Goal: Information Seeking & Learning: Learn about a topic

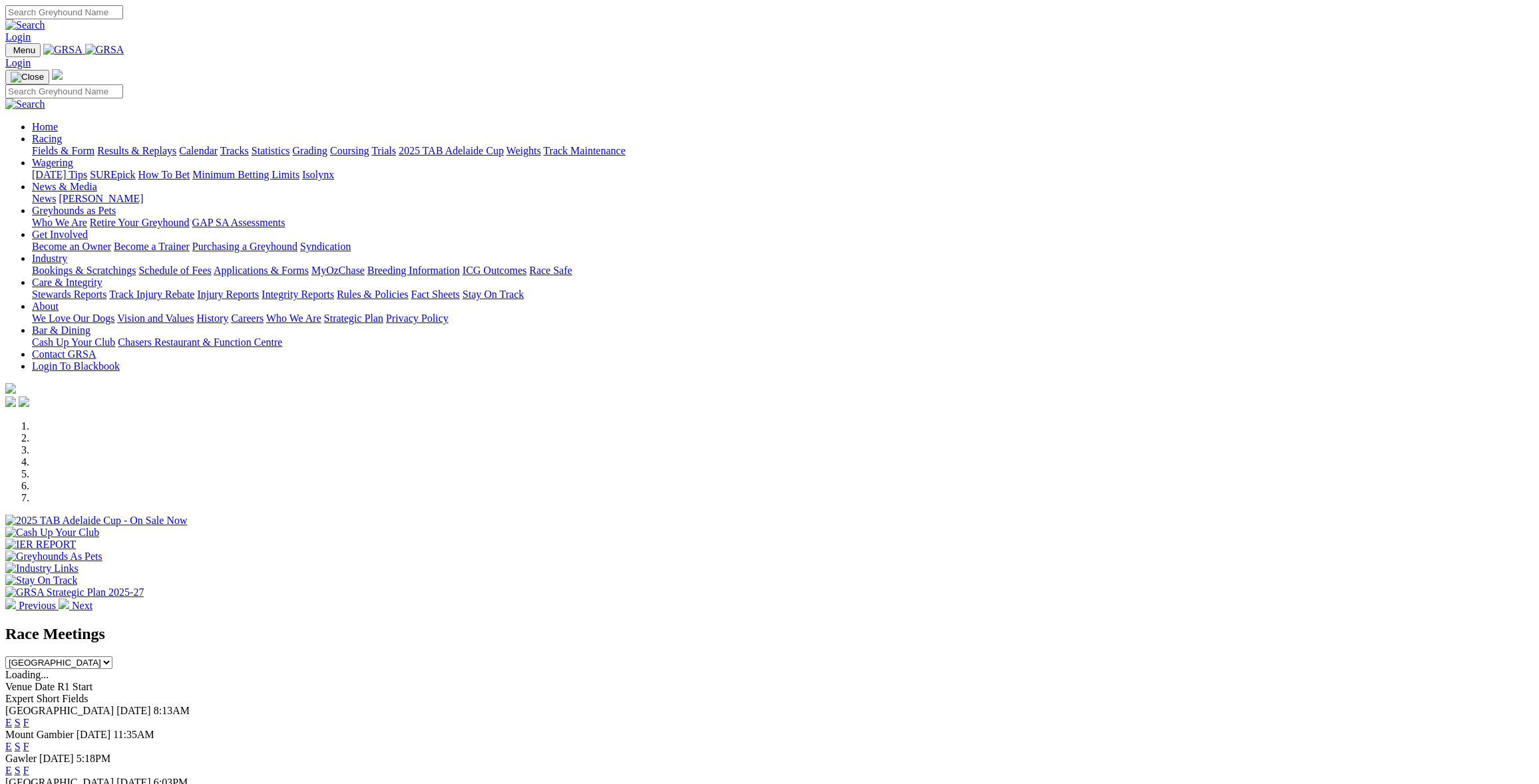
scroll to position [266, 0]
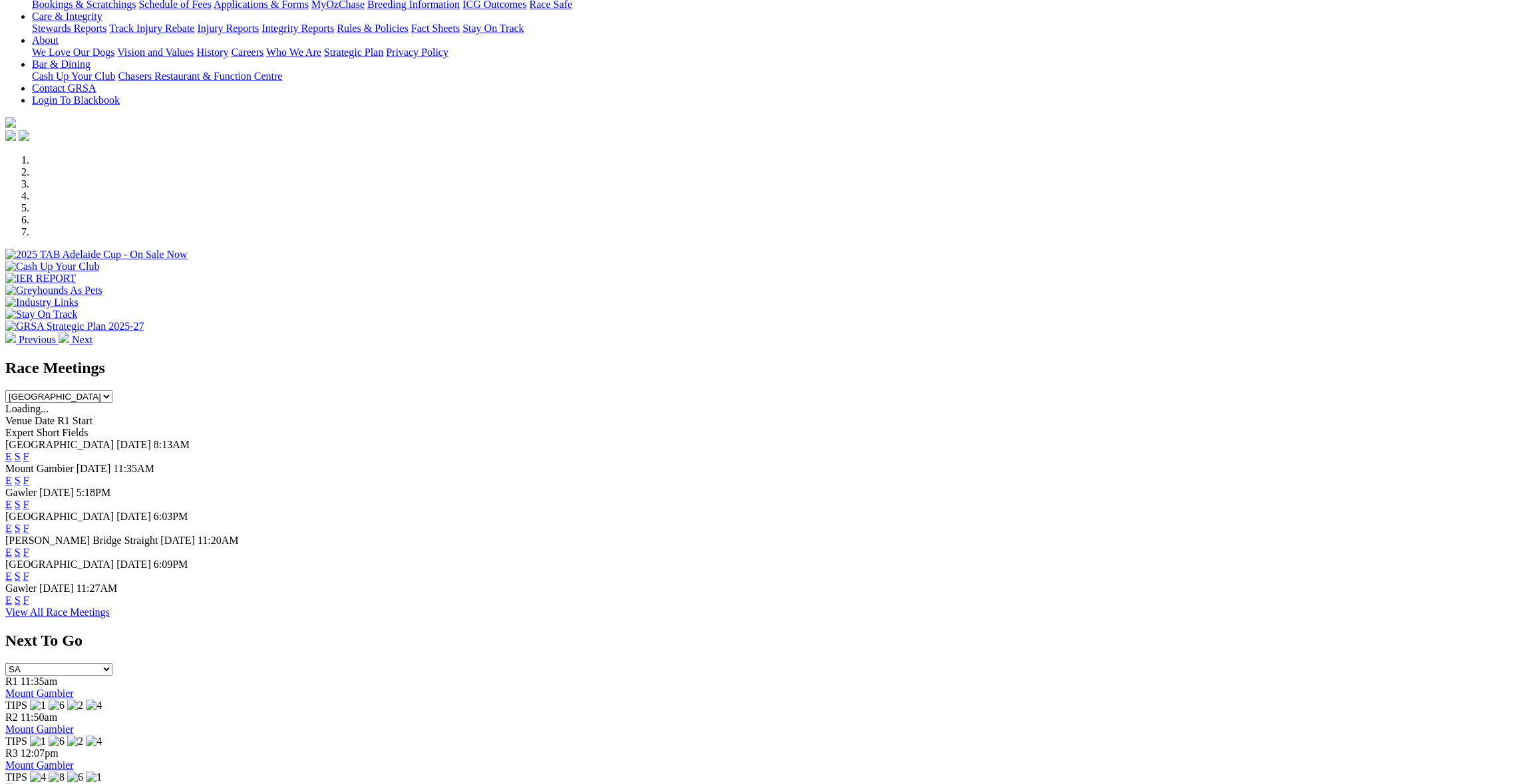
click at [29, 499] on link "F" at bounding box center [26, 505] width 6 height 11
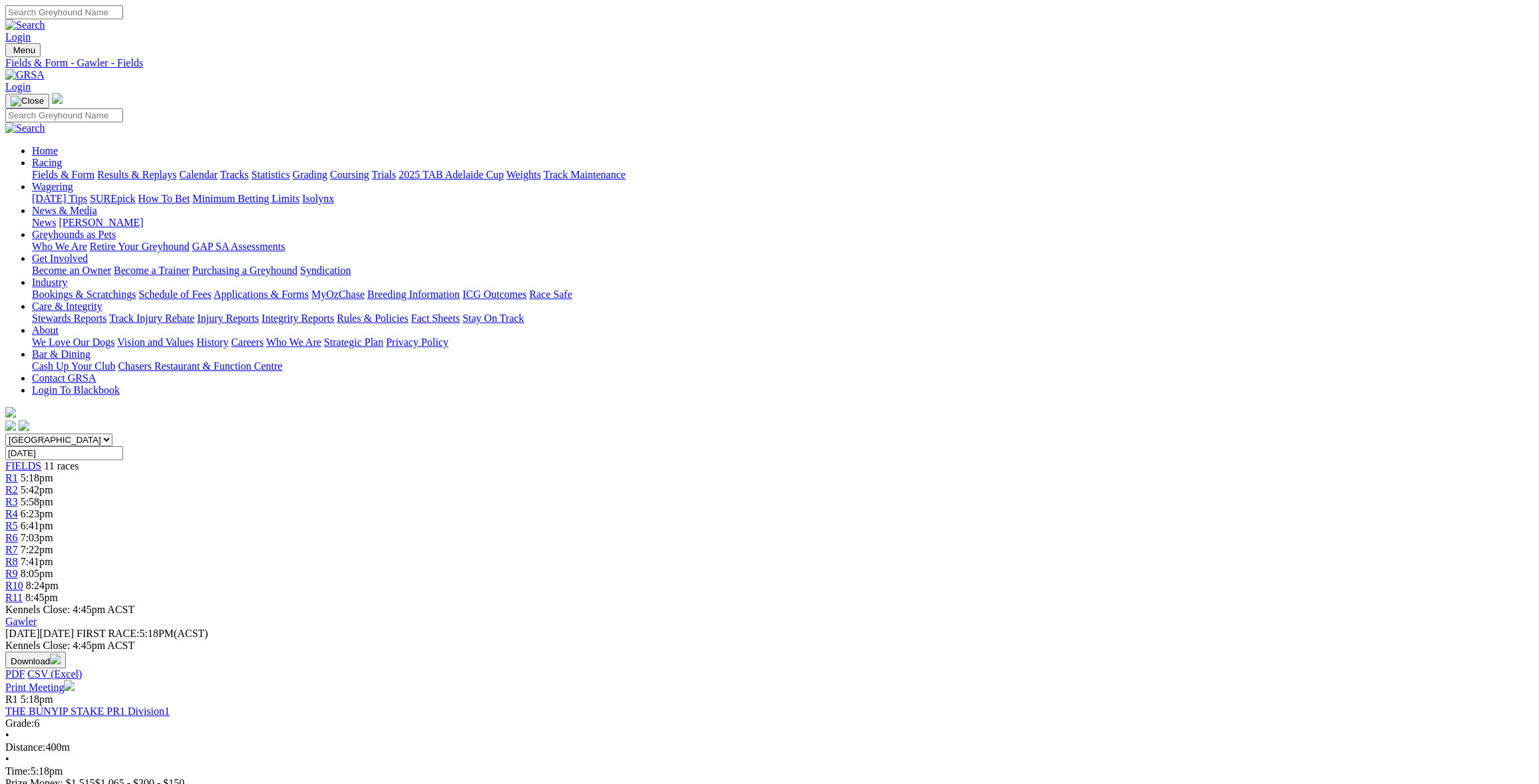
click at [103, 300] on link "Care & Integrity" at bounding box center [67, 306] width 71 height 11
click at [107, 313] on link "Stewards Reports" at bounding box center [68, 318] width 74 height 11
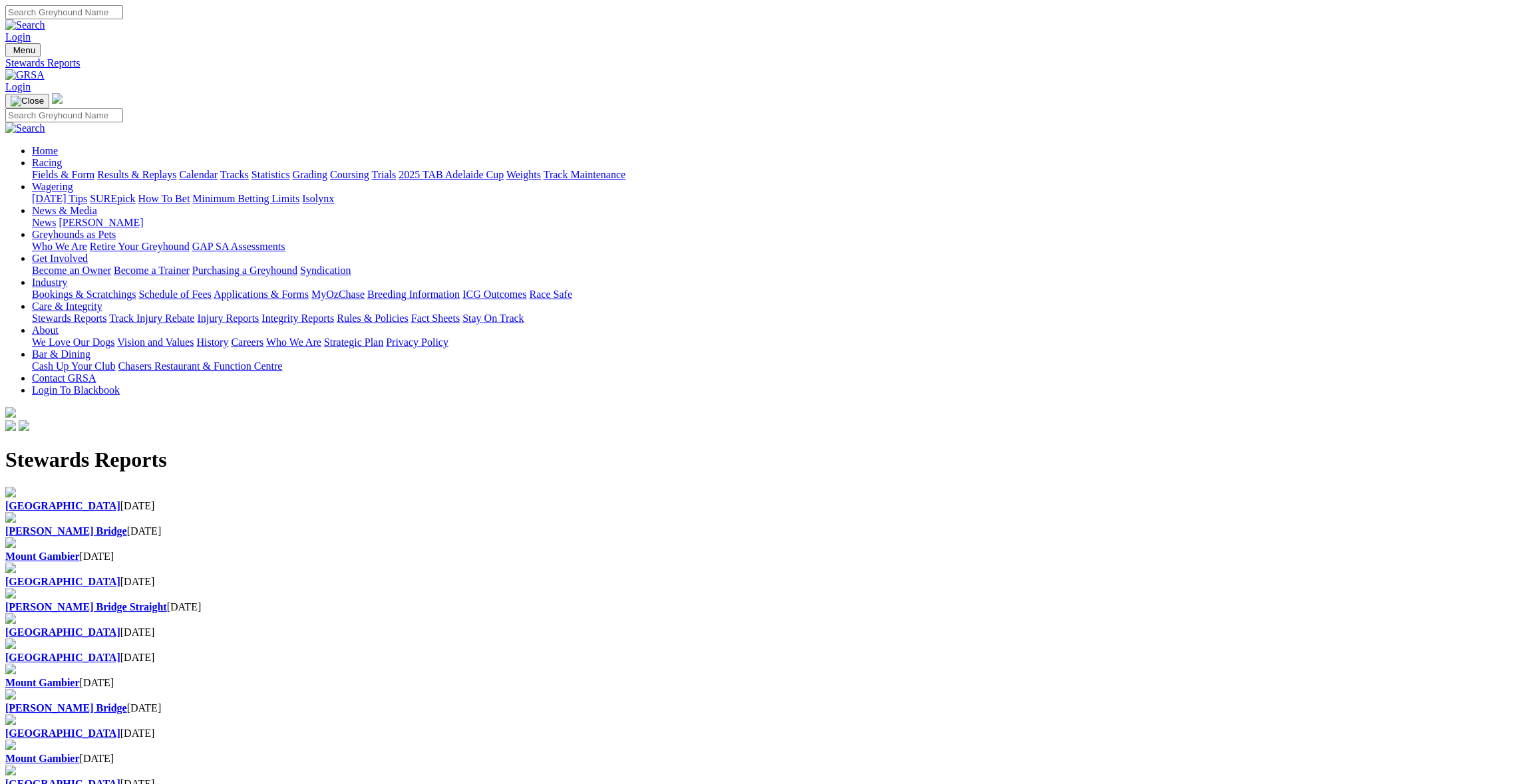
click at [121, 500] on b "[GEOGRAPHIC_DATA]" at bounding box center [63, 506] width 115 height 11
click at [334, 313] on link "Integrity Reports" at bounding box center [297, 318] width 72 height 11
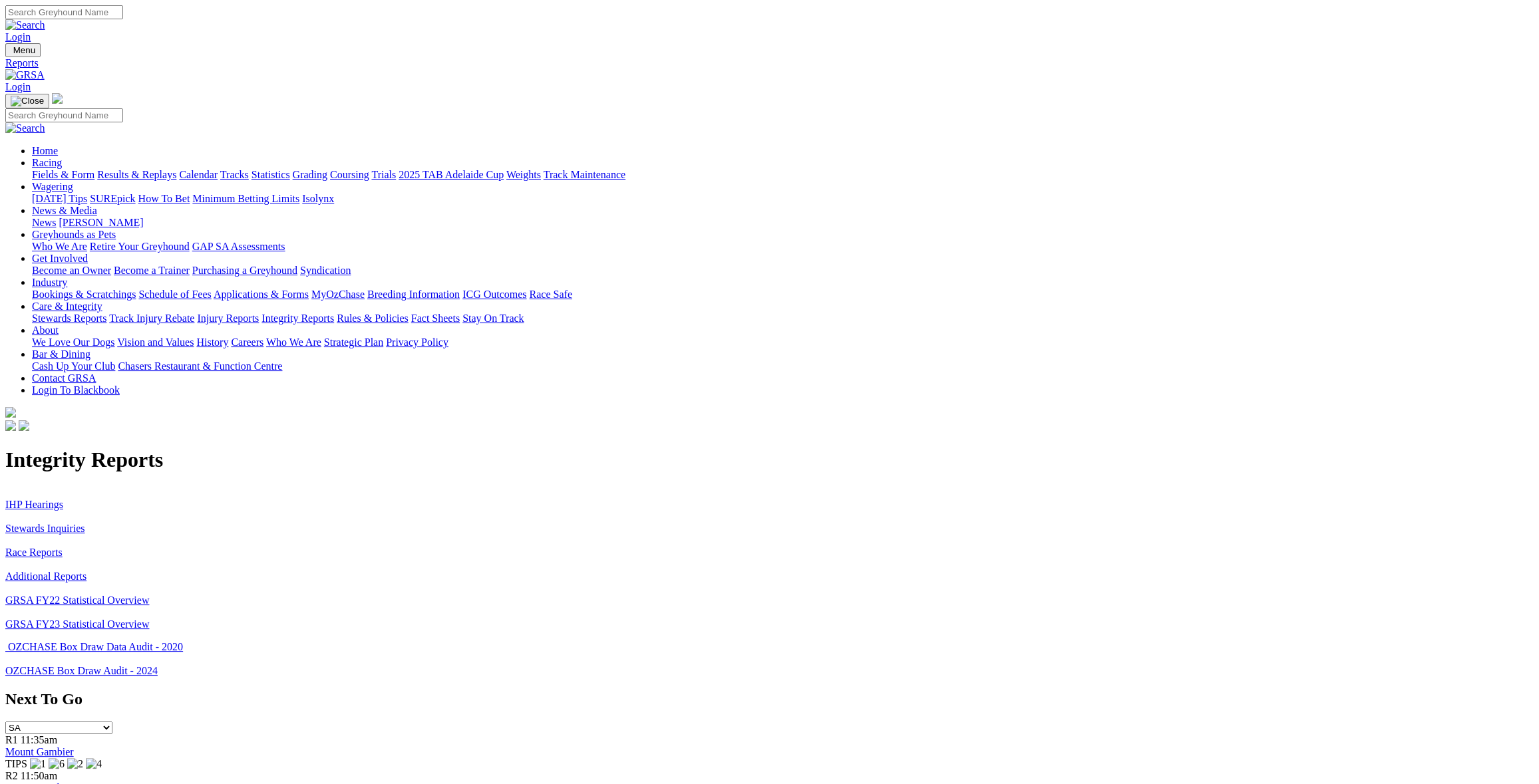
click at [86, 523] on link "Stewards Inquiries" at bounding box center [46, 528] width 80 height 11
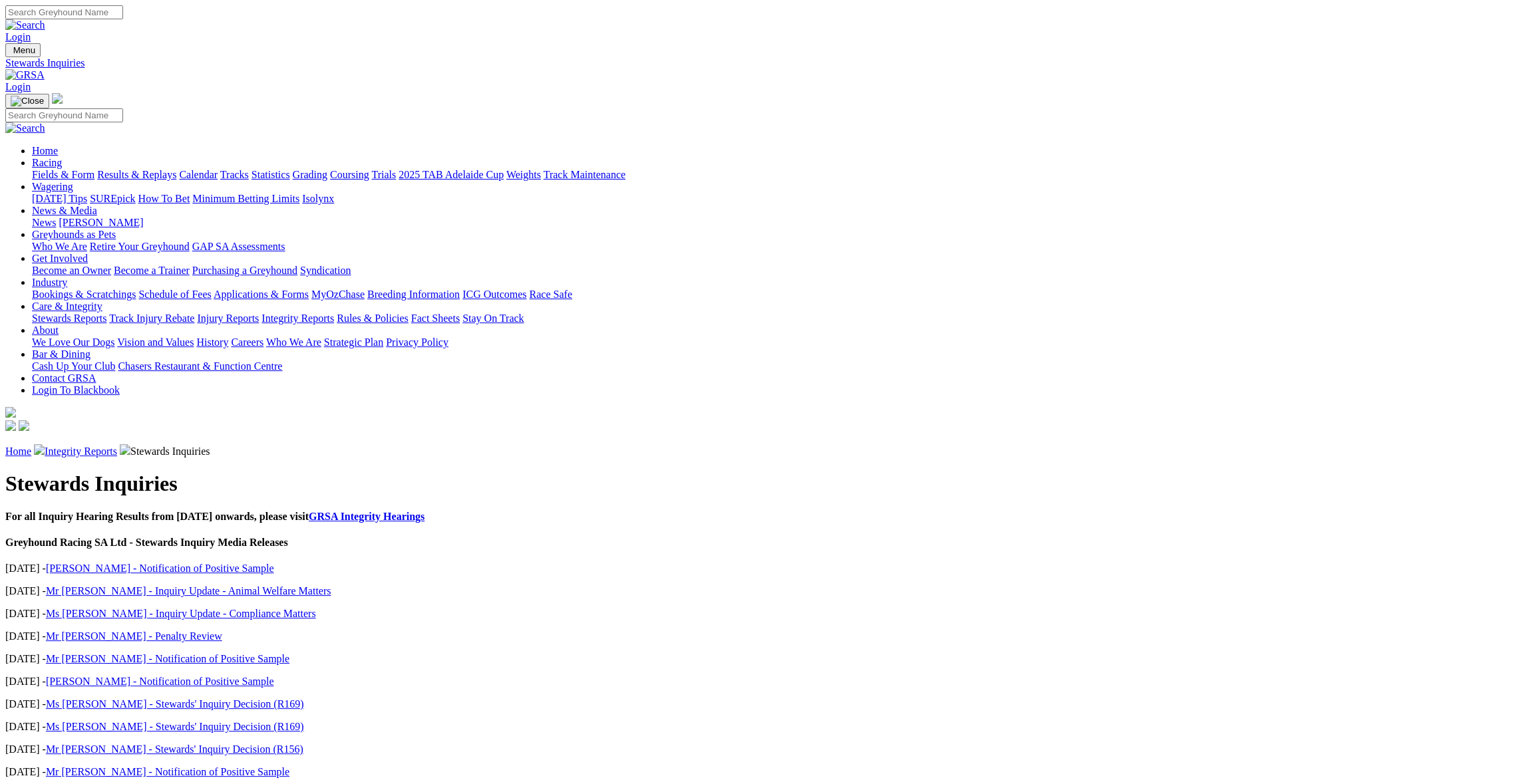
click at [424, 510] on link "GRSA Integrity Hearings" at bounding box center [366, 516] width 116 height 11
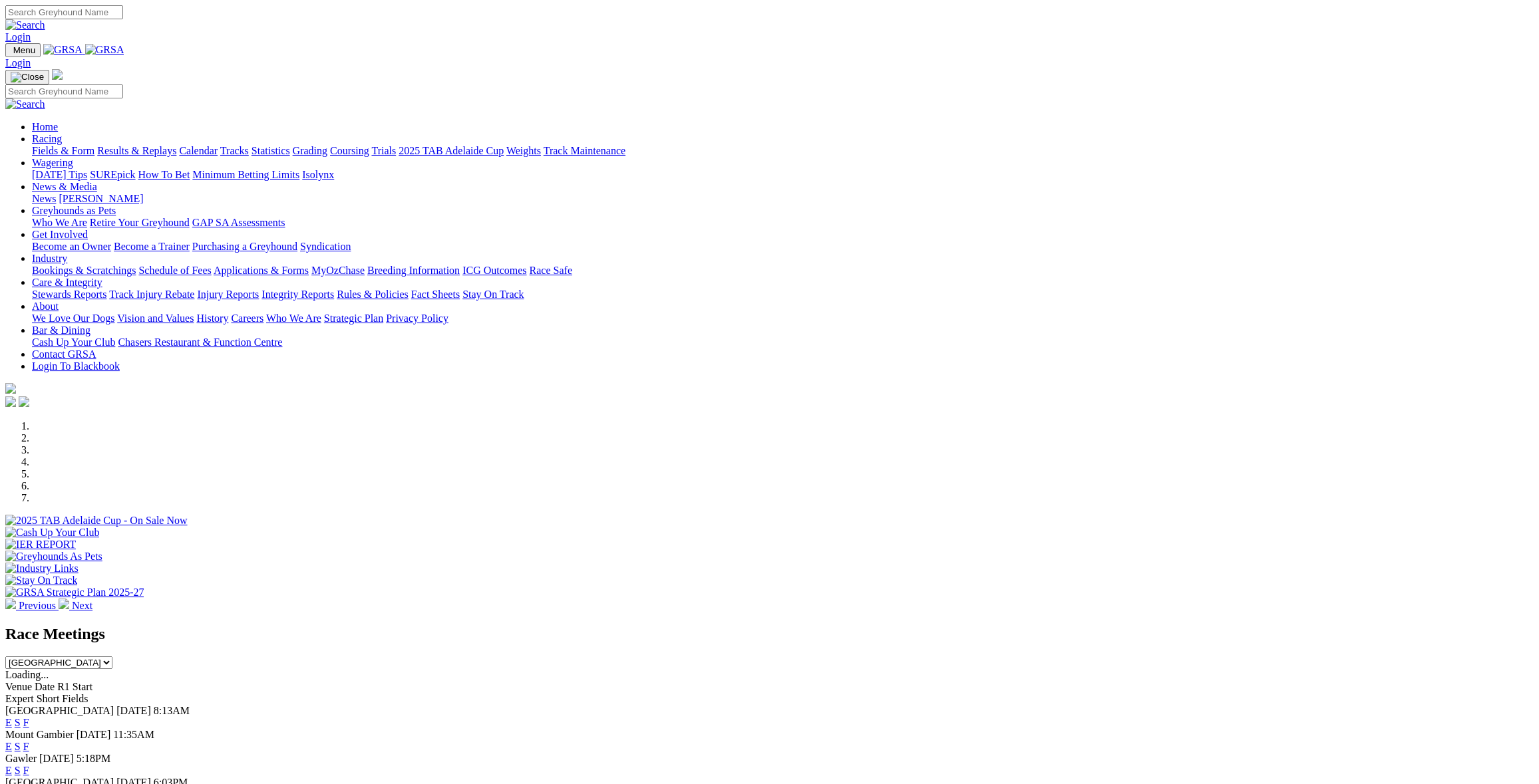
select select "QLD"
click at [112, 656] on select "[GEOGRAPHIC_DATA] [GEOGRAPHIC_DATA] [GEOGRAPHIC_DATA] [GEOGRAPHIC_DATA] [GEOGRA…" at bounding box center [59, 663] width 107 height 13
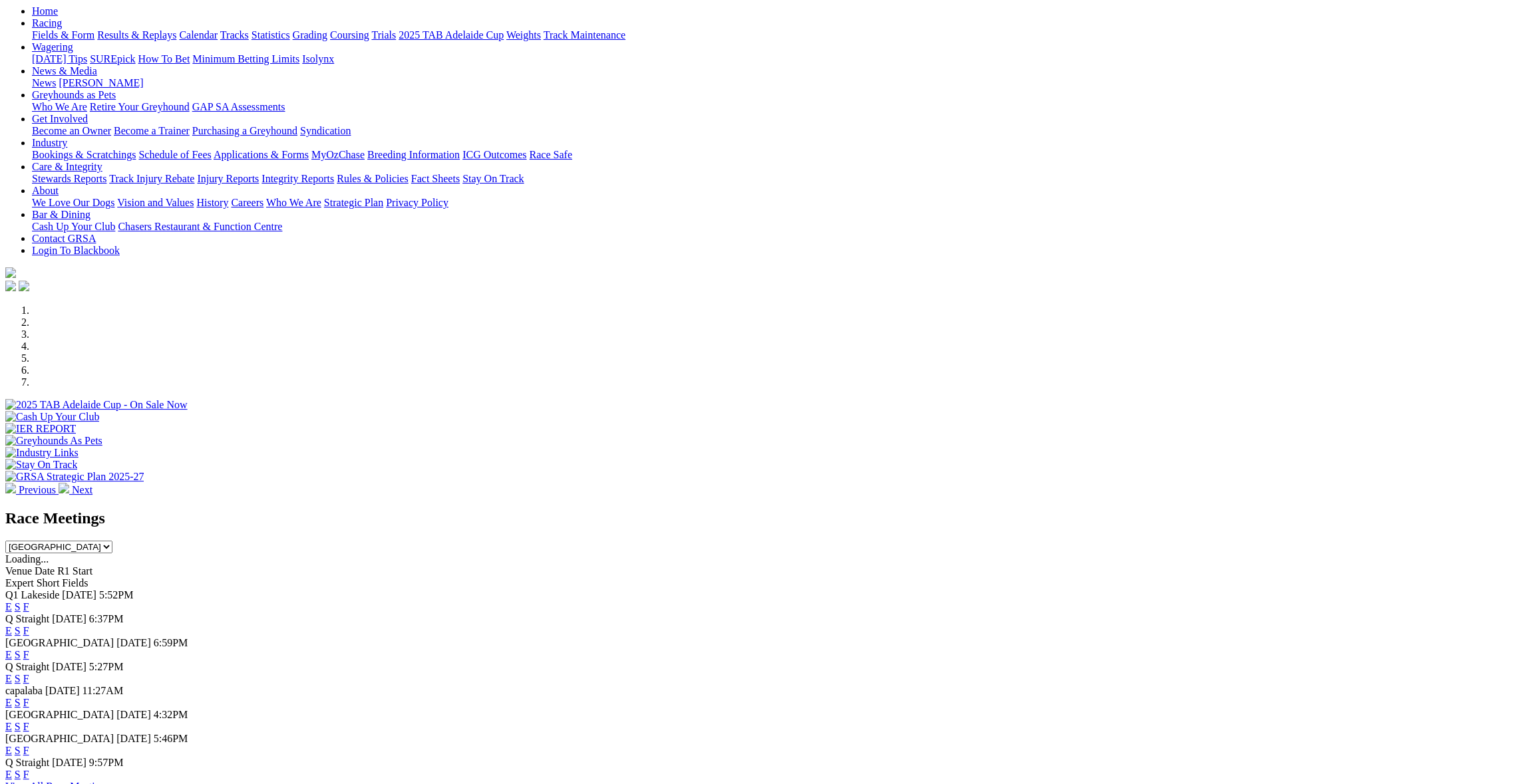
scroll to position [133, 0]
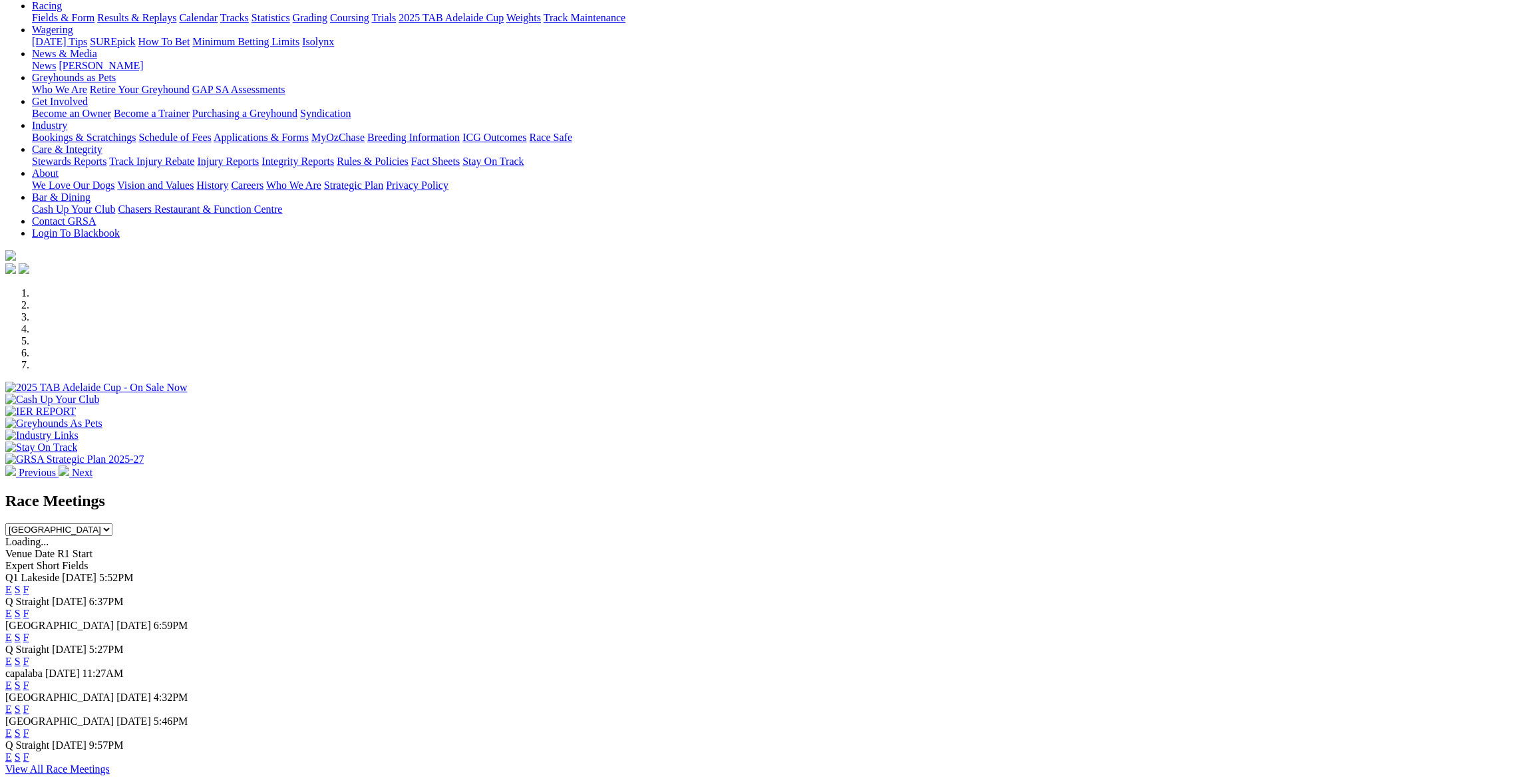
click at [29, 584] on link "F" at bounding box center [26, 589] width 6 height 11
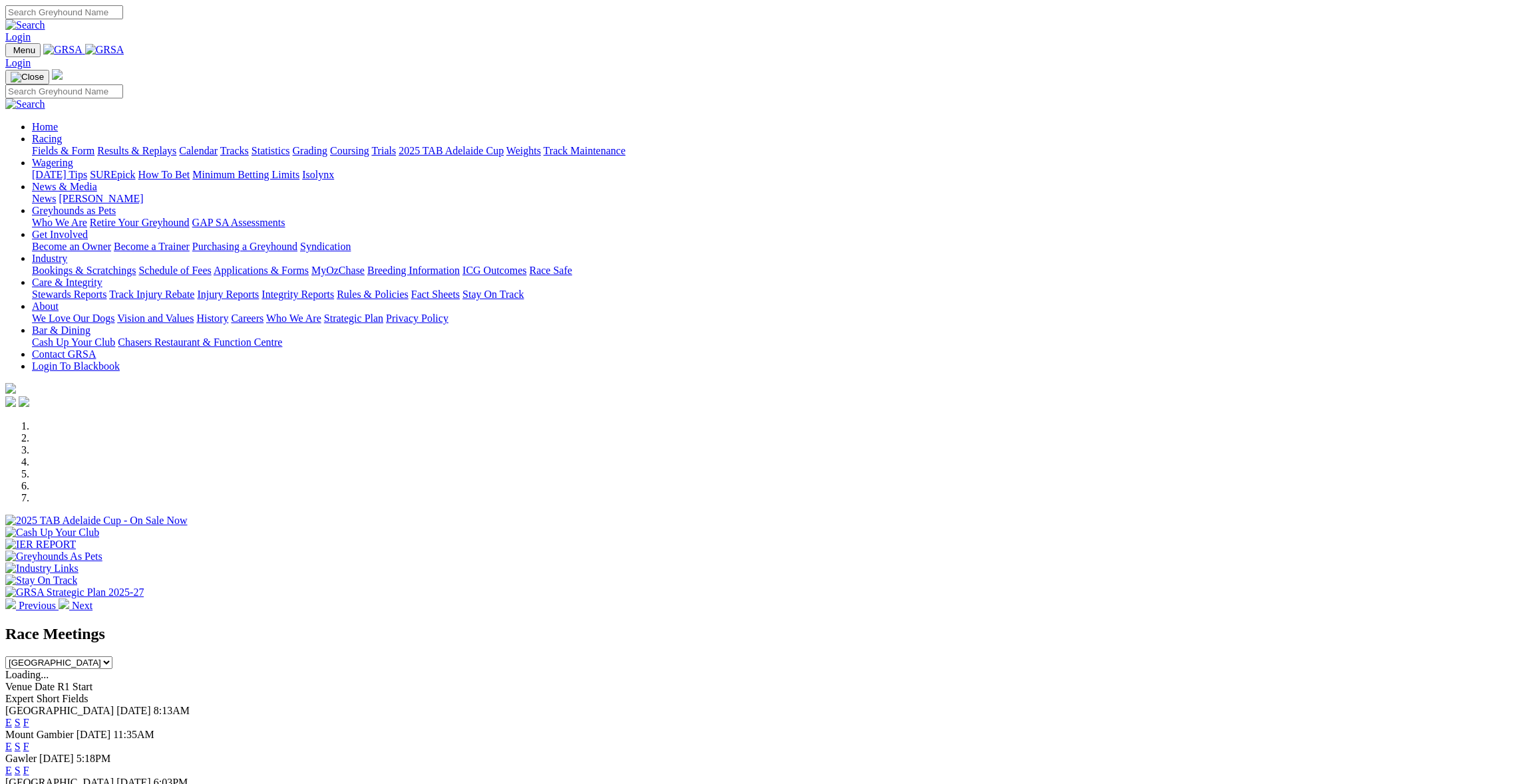
select select "QLD"
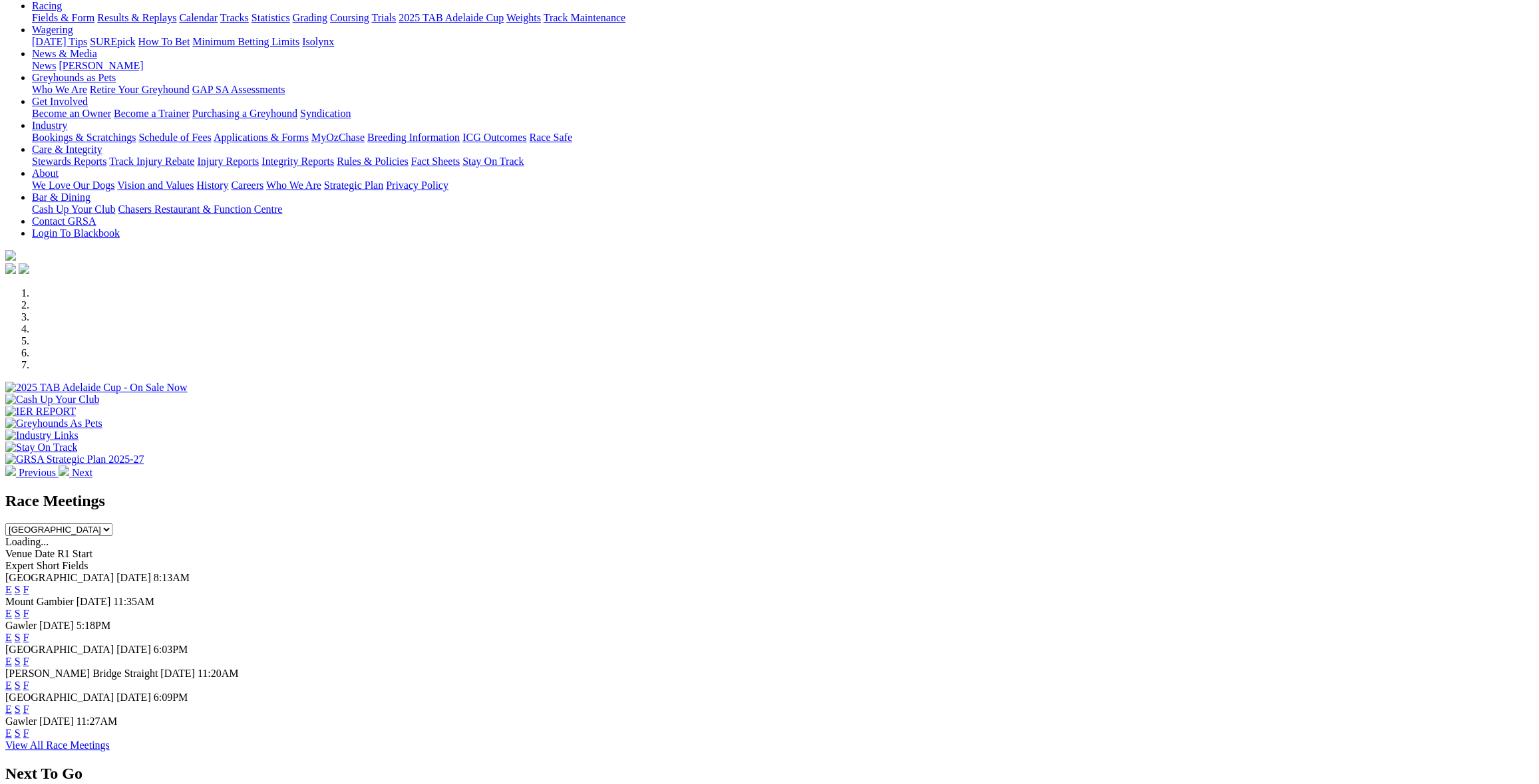
click at [112, 523] on select "[GEOGRAPHIC_DATA] [GEOGRAPHIC_DATA] [GEOGRAPHIC_DATA] [GEOGRAPHIC_DATA] [GEOGRA…" at bounding box center [59, 530] width 107 height 13
click at [759, 572] on div "Angle Park Today 8:13AM E S F" at bounding box center [770, 584] width 1528 height 24
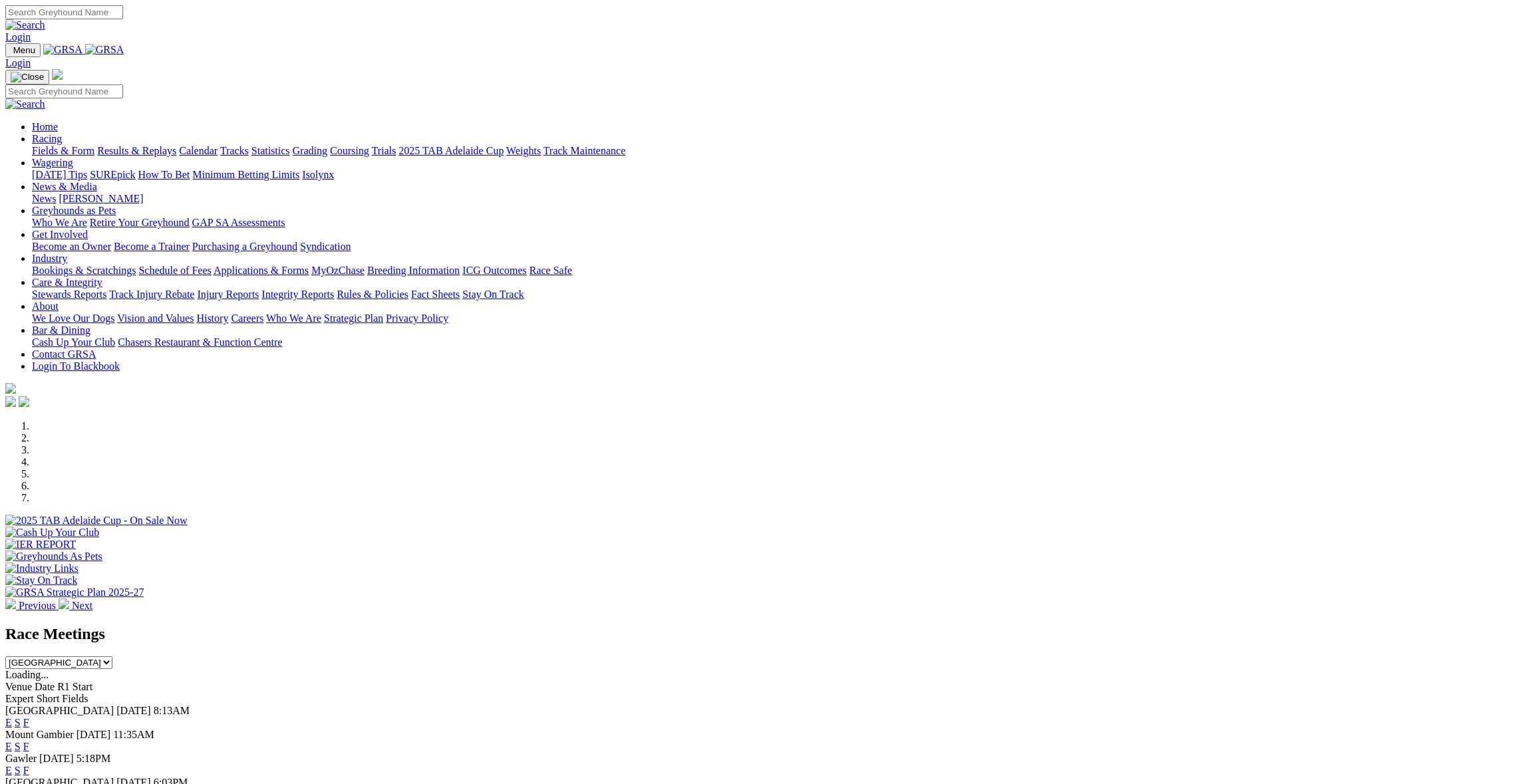
scroll to position [266, 0]
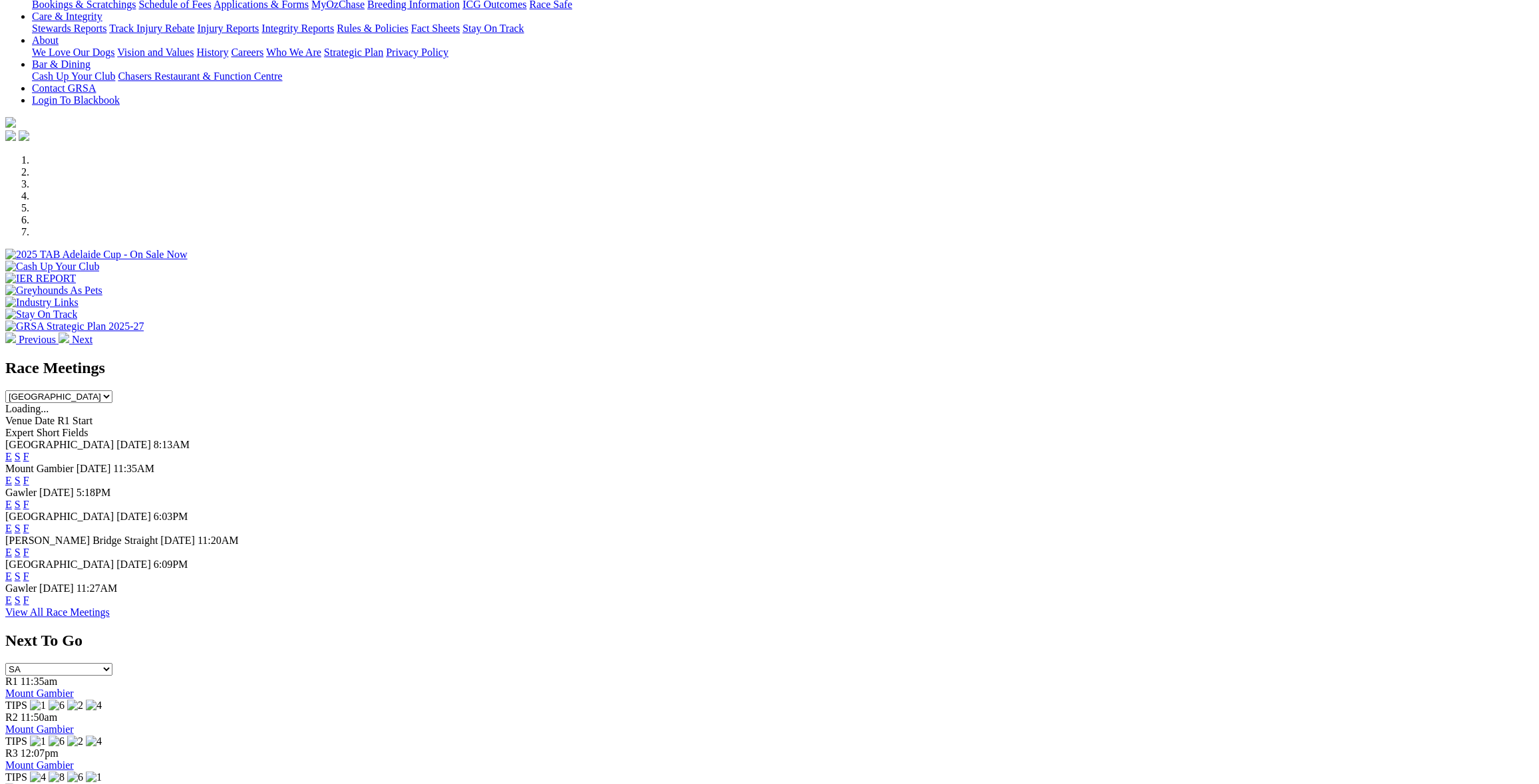
click at [110, 618] on link "View All Race Meetings" at bounding box center [58, 612] width 104 height 11
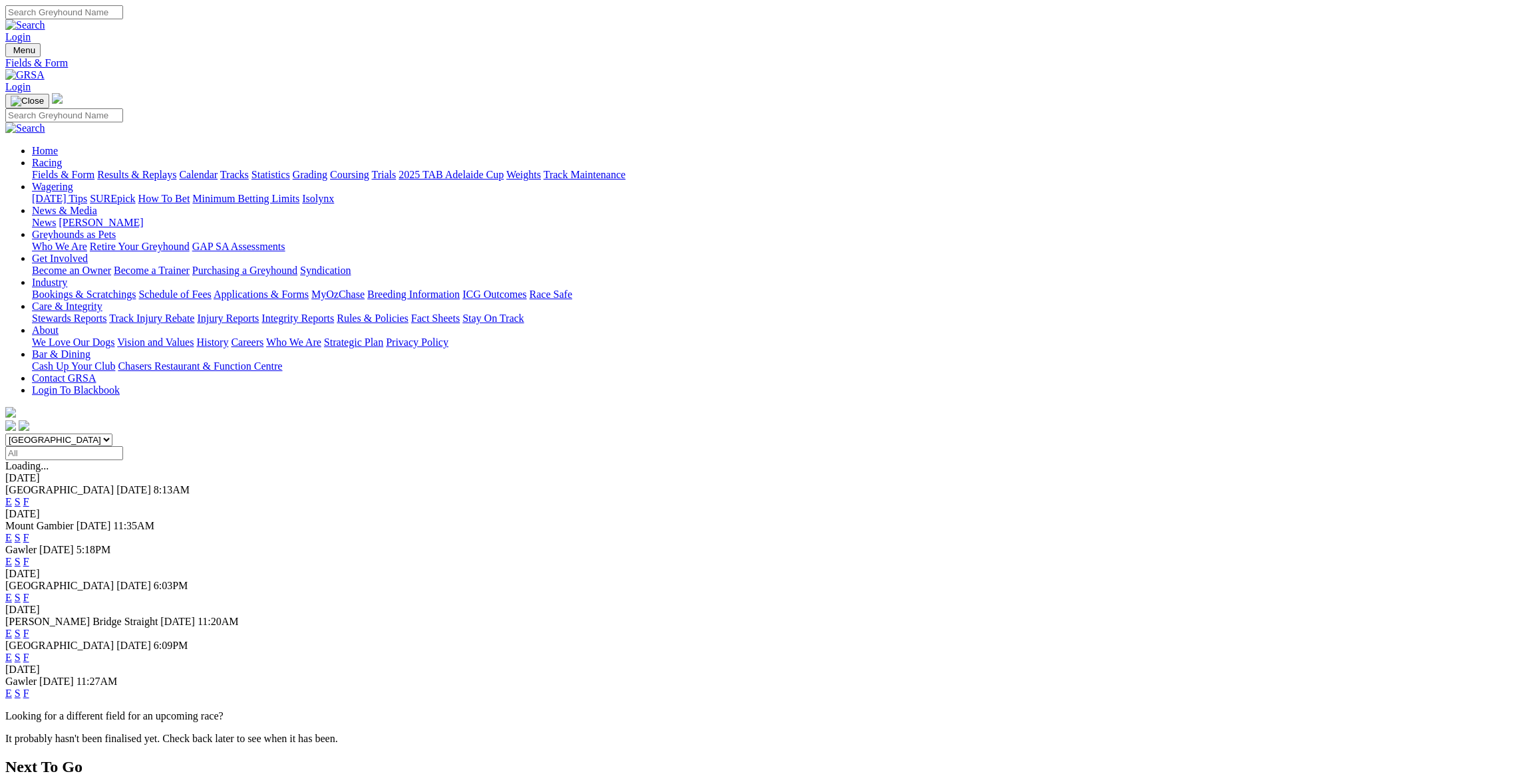
click at [112, 434] on select "[GEOGRAPHIC_DATA] [GEOGRAPHIC_DATA] [GEOGRAPHIC_DATA] [GEOGRAPHIC_DATA] [GEOGRA…" at bounding box center [59, 440] width 107 height 13
select select "QLD"
click at [112, 434] on select "South Australia New South Wales Northern Territory Queensland Tasmania Victoria…" at bounding box center [59, 440] width 107 height 13
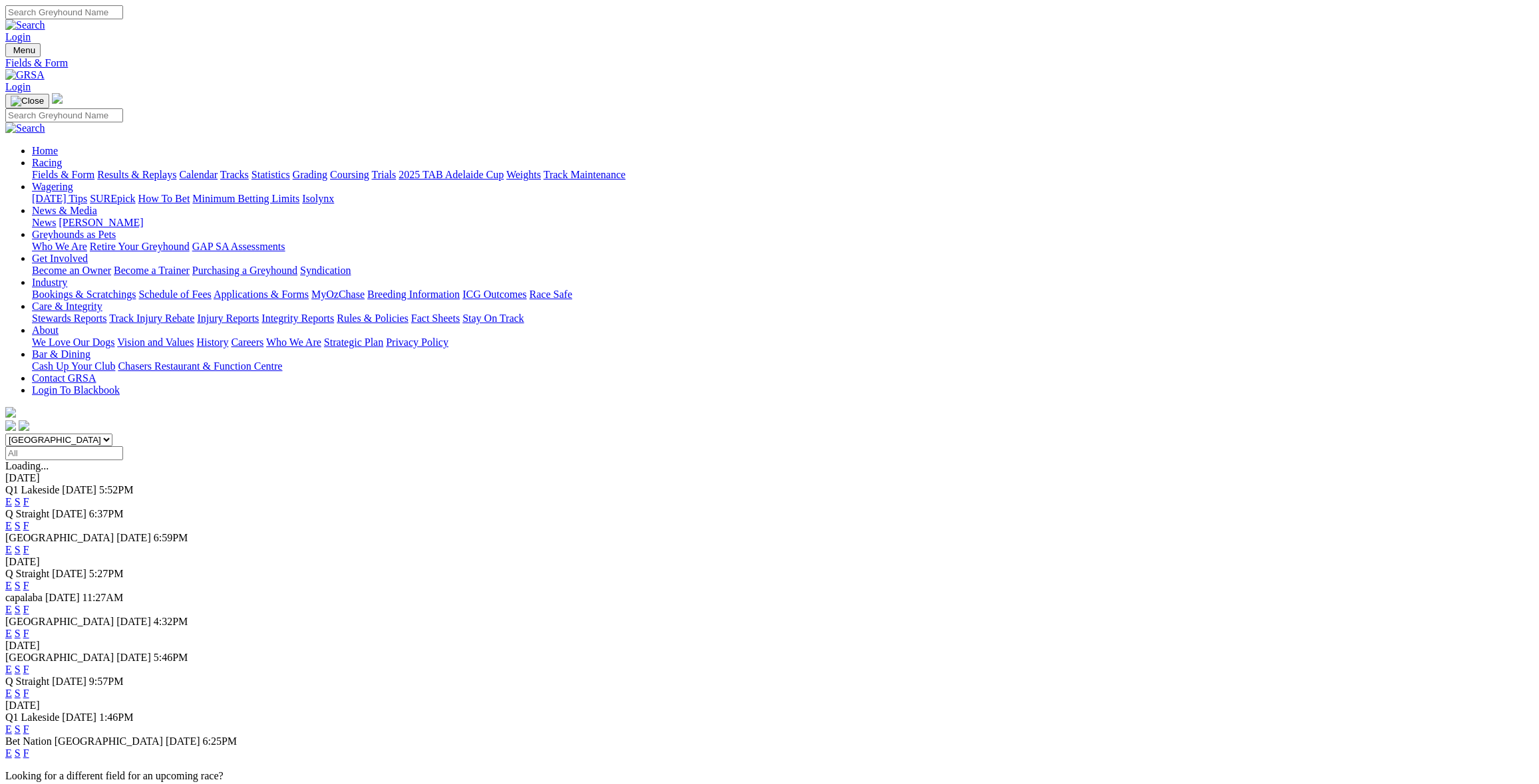
click at [29, 520] on link "F" at bounding box center [26, 526] width 6 height 11
click at [29, 544] on link "F" at bounding box center [26, 550] width 6 height 11
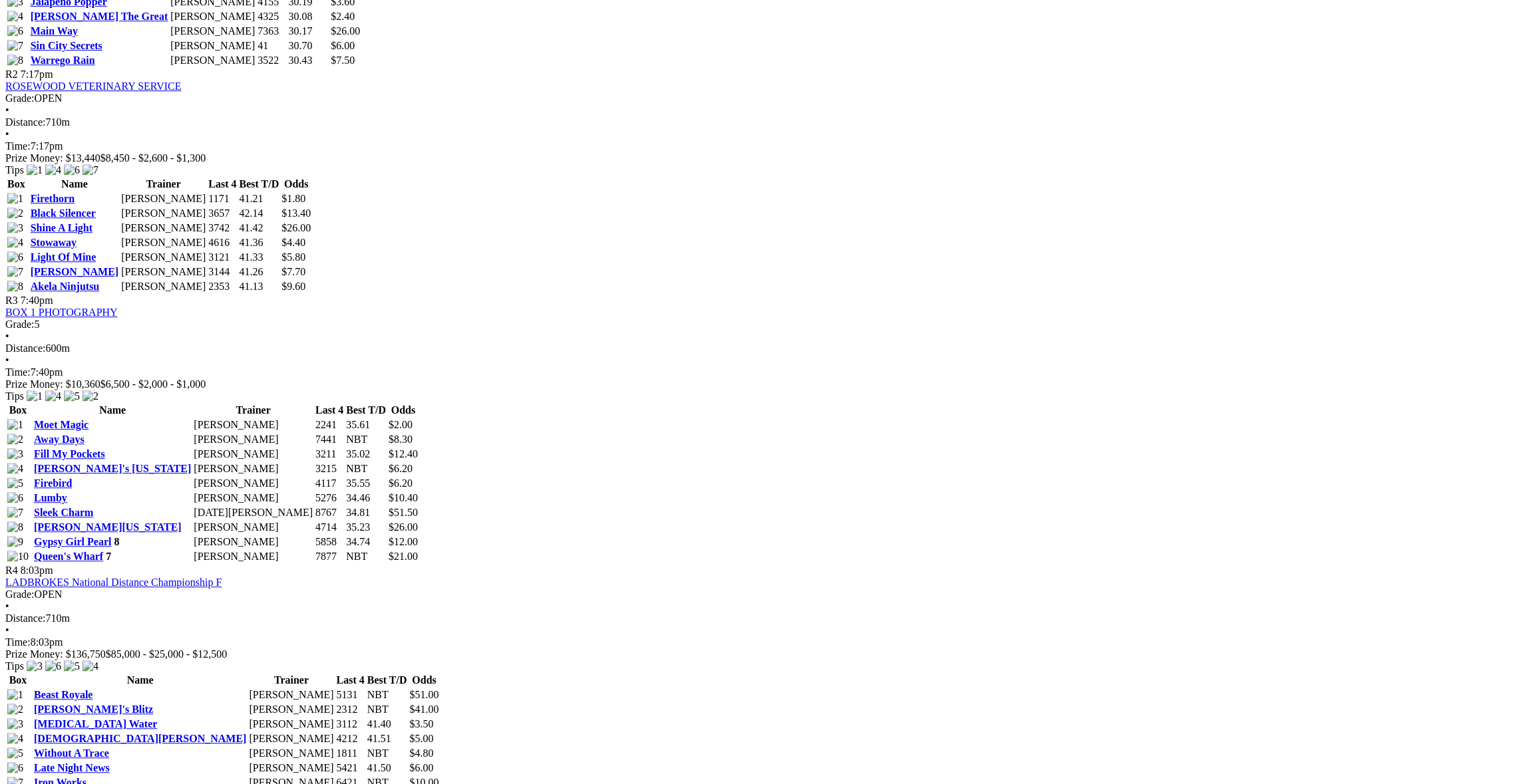
scroll to position [598, 0]
